Goal: Transaction & Acquisition: Purchase product/service

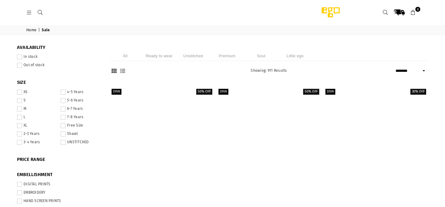
select select "******"
click at [162, 55] on li "Ready to wear" at bounding box center [159, 56] width 31 height 10
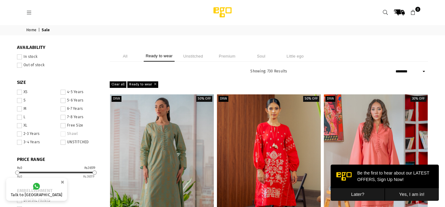
click at [20, 56] on span at bounding box center [19, 56] width 5 height 5
click at [19, 101] on span at bounding box center [19, 100] width 5 height 5
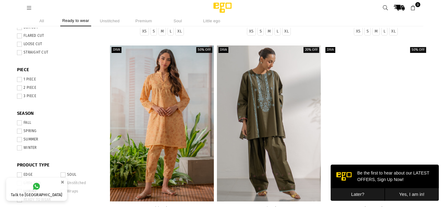
scroll to position [233, 0]
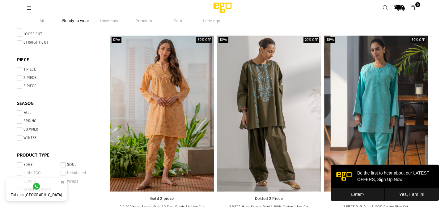
click at [21, 78] on span at bounding box center [19, 77] width 5 height 5
click at [19, 88] on span at bounding box center [19, 86] width 5 height 5
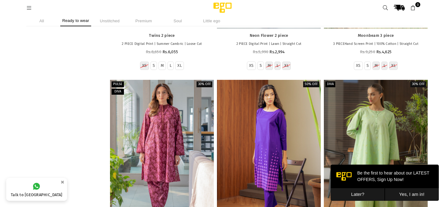
scroll to position [2485, 0]
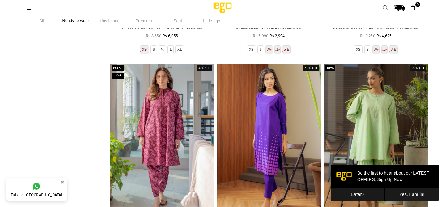
click at [366, 193] on button "Later?" at bounding box center [358, 194] width 54 height 13
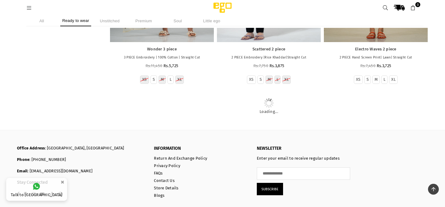
scroll to position [5783, 0]
